Goal: Navigation & Orientation: Find specific page/section

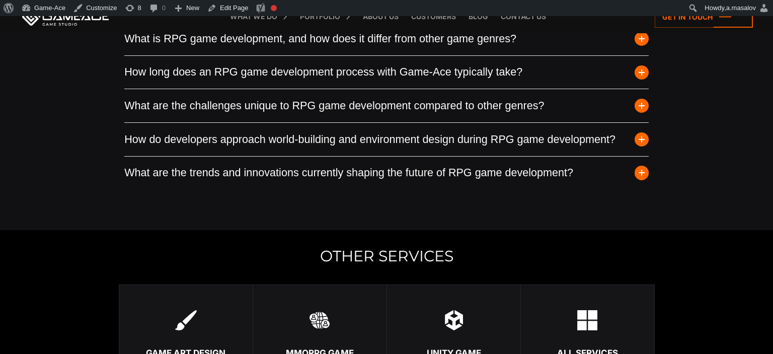
scroll to position [3028, 0]
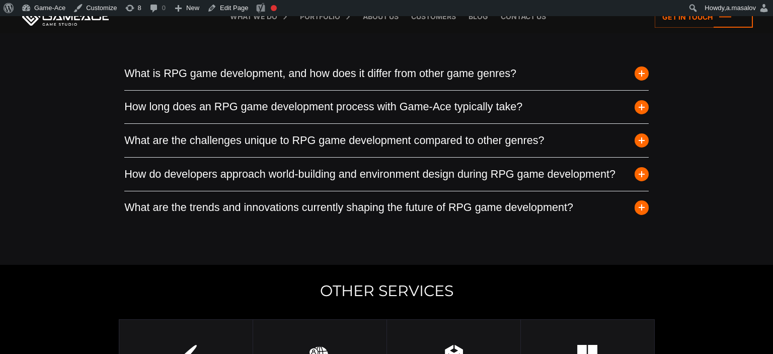
click at [639, 147] on span "button" at bounding box center [641, 140] width 14 height 14
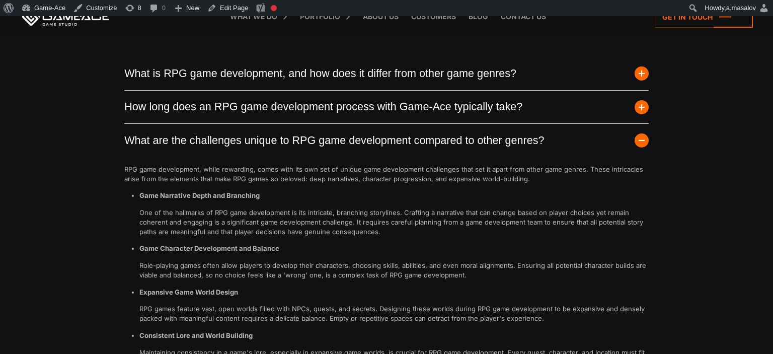
click at [639, 147] on span "button" at bounding box center [641, 140] width 14 height 14
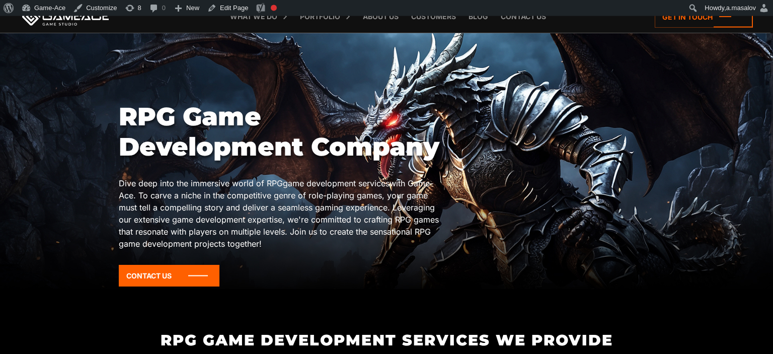
scroll to position [0, 0]
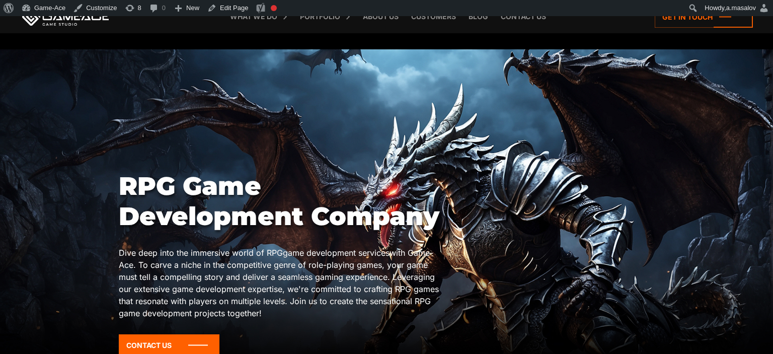
click at [36, 118] on div at bounding box center [386, 203] width 773 height 309
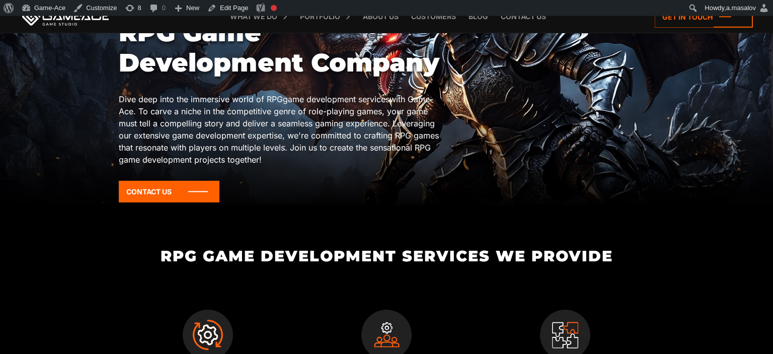
scroll to position [106, 0]
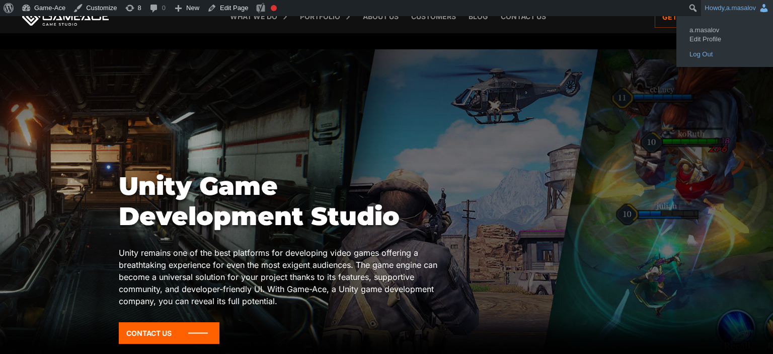
click at [713, 54] on link "Log Out" at bounding box center [724, 54] width 80 height 13
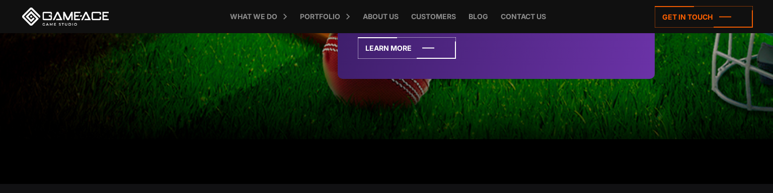
scroll to position [2657, 0]
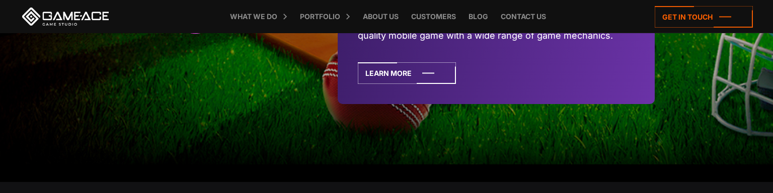
scroll to position [2657, 0]
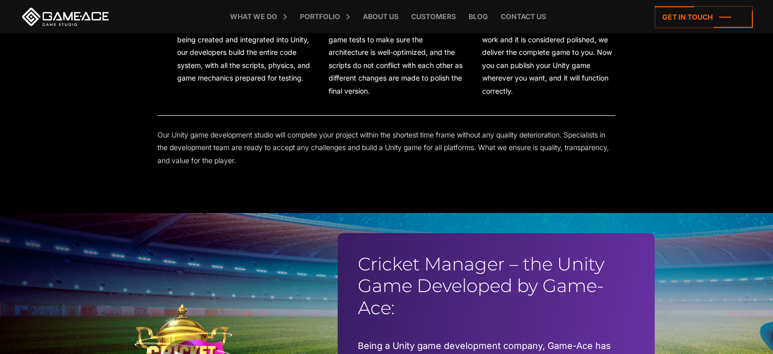
scroll to position [2444, 0]
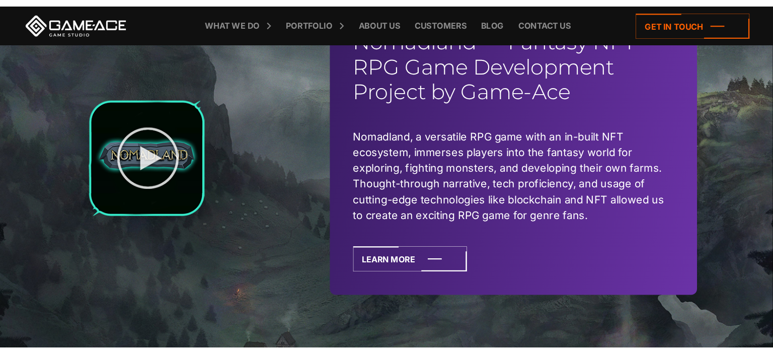
scroll to position [2762, 0]
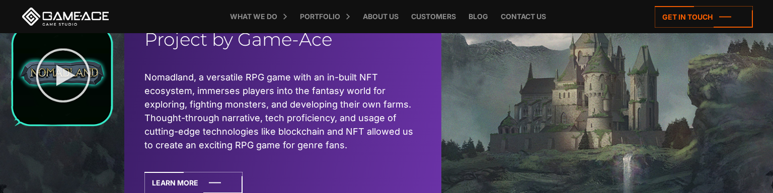
scroll to position [2657, 0]
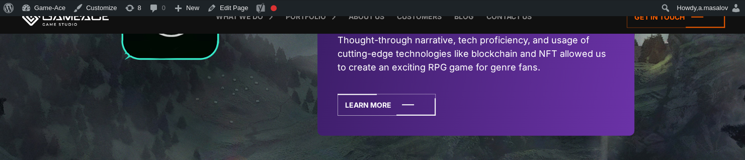
scroll to position [2840, 0]
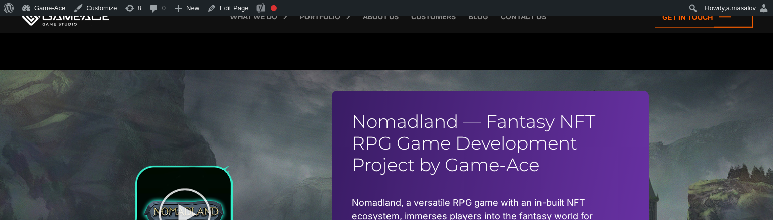
scroll to position [2526, 0]
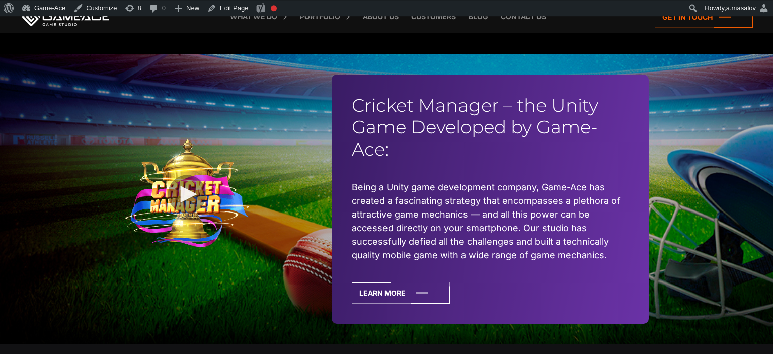
scroll to position [2391, 0]
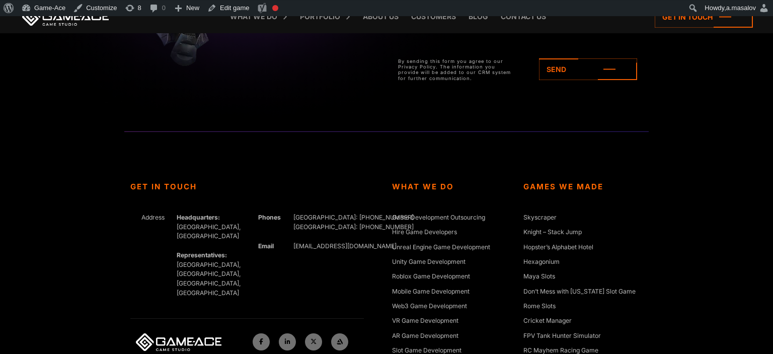
scroll to position [2975, 0]
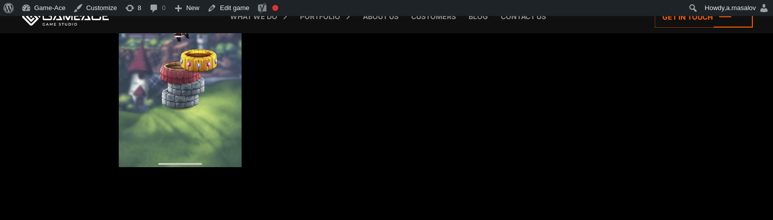
scroll to position [2019, 0]
click at [518, 162] on div "Screenshots" at bounding box center [387, 48] width 536 height 403
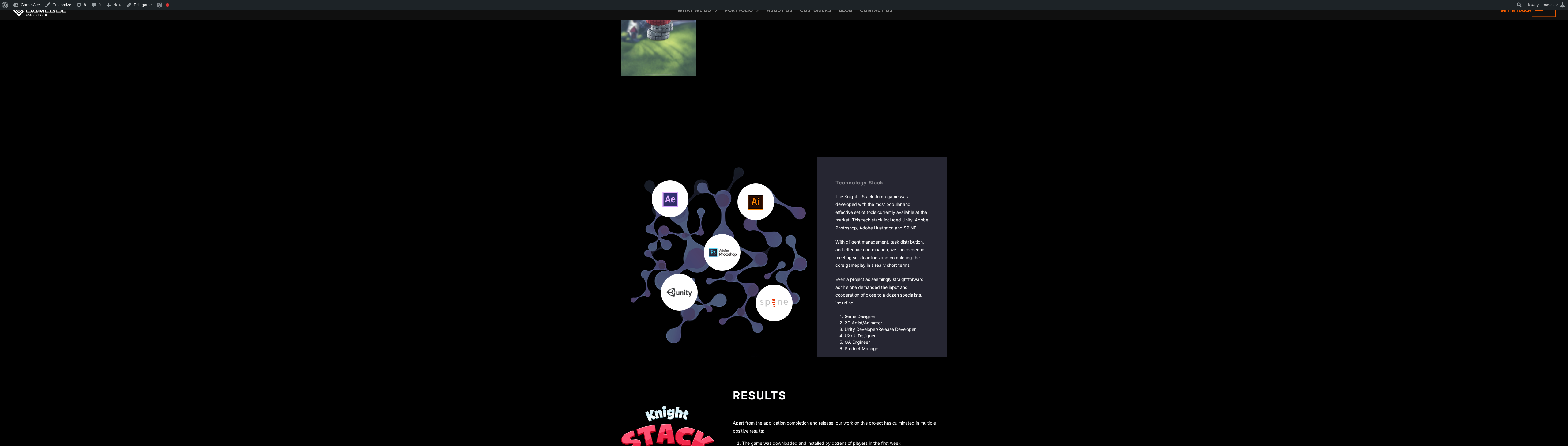
scroll to position [1646, 0]
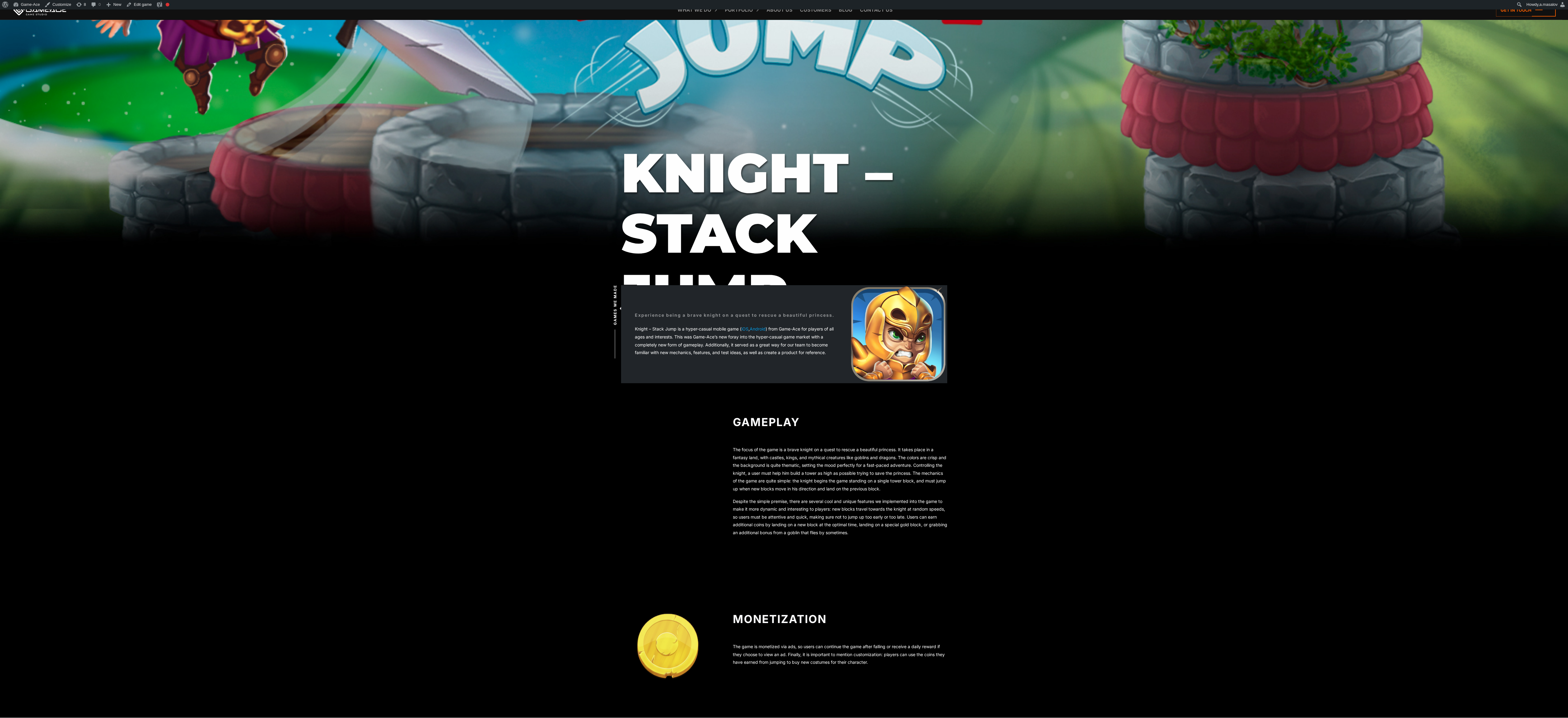
scroll to position [162, 0]
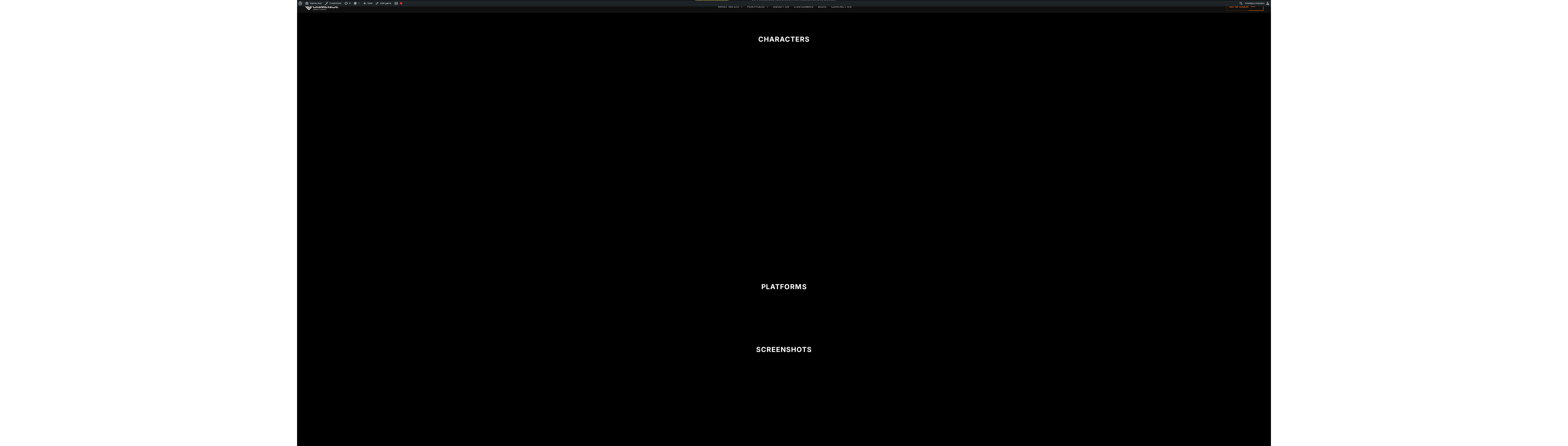
scroll to position [852, 0]
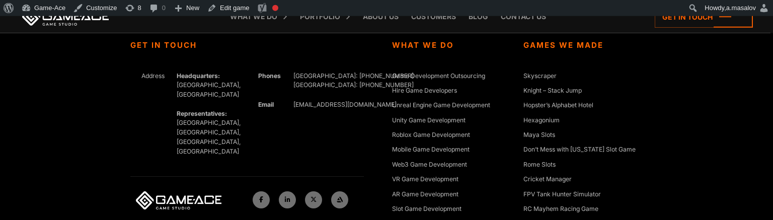
scroll to position [3719, 0]
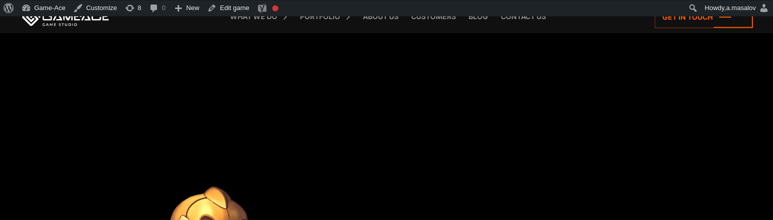
scroll to position [1188, 0]
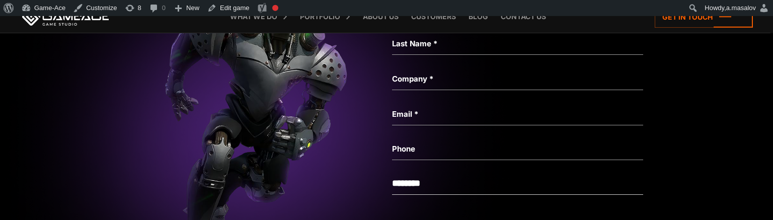
scroll to position [3116, 0]
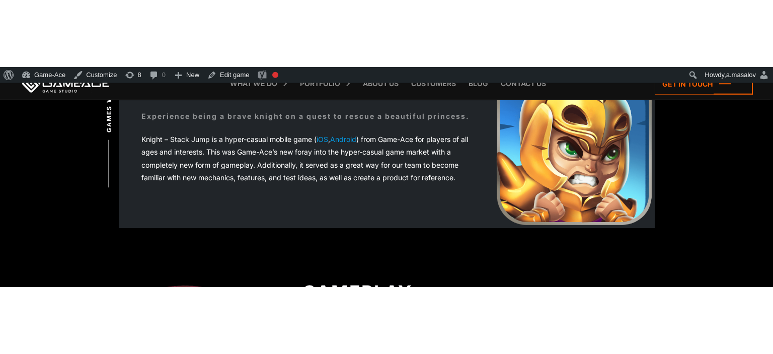
scroll to position [300, 0]
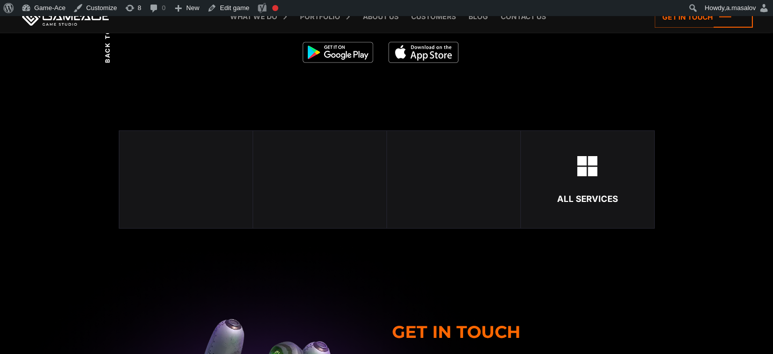
scroll to position [1860, 0]
